Goal: Transaction & Acquisition: Purchase product/service

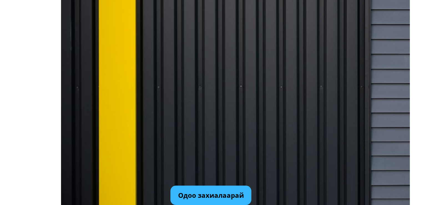
type input "[PERSON_NAME]"
type input "0355382759"
type input "xa la"
click at [203, 192] on p "Одоо захиалаарай" at bounding box center [210, 194] width 81 height 19
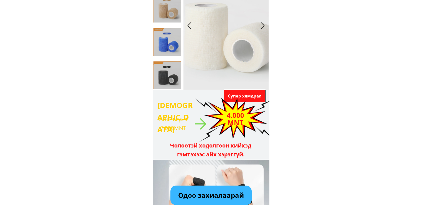
click at [210, 193] on p "Одоо захиалаарай" at bounding box center [210, 194] width 81 height 19
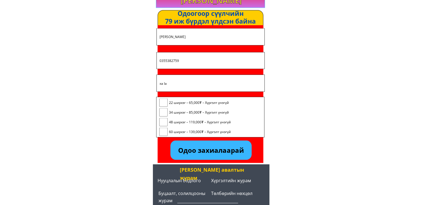
click at [163, 104] on input "checkbox" at bounding box center [163, 102] width 8 height 8
checkbox input "true"
click at [209, 154] on p "Одоо захиалаарай" at bounding box center [210, 149] width 81 height 19
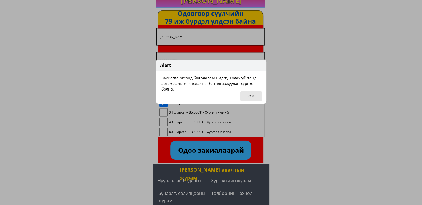
click at [253, 95] on button "OK" at bounding box center [251, 95] width 22 height 9
